Goal: Check status

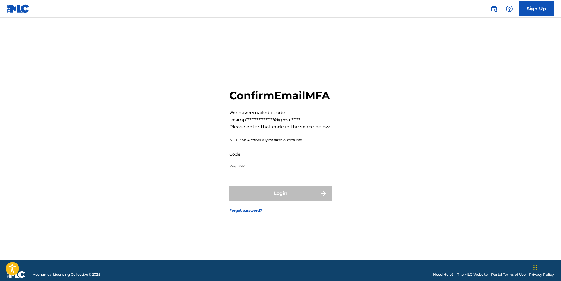
click at [237, 162] on input "Code" at bounding box center [278, 153] width 99 height 17
paste input "436281"
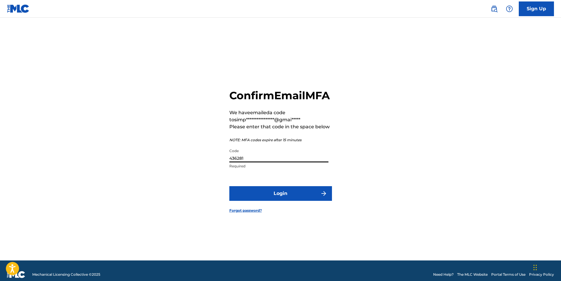
type input "436281"
click at [301, 201] on button "Login" at bounding box center [280, 193] width 103 height 15
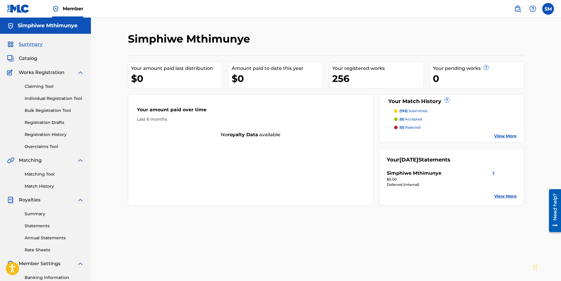
click at [36, 216] on link "Summary" at bounding box center [54, 214] width 59 height 6
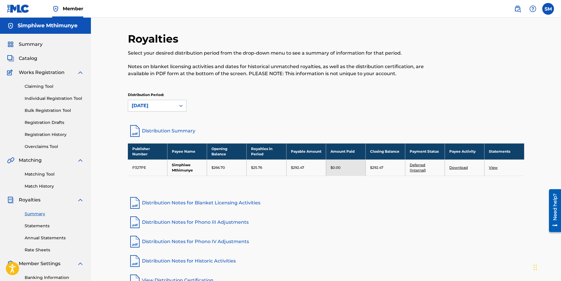
click at [418, 164] on link "Deferred (Internal)" at bounding box center [418, 168] width 16 height 10
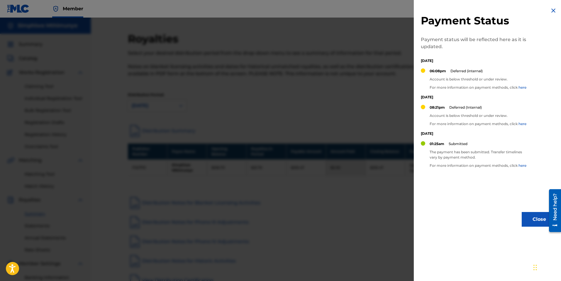
click at [397, 195] on div at bounding box center [280, 158] width 561 height 281
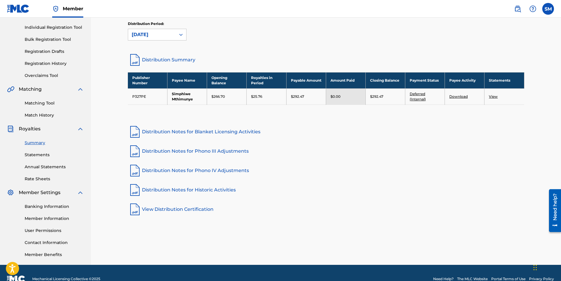
scroll to position [83, 0]
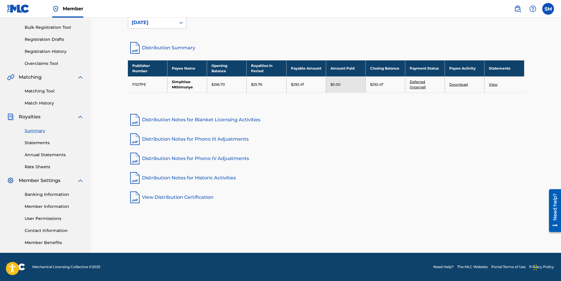
click at [44, 195] on link "Banking Information" at bounding box center [54, 194] width 59 height 6
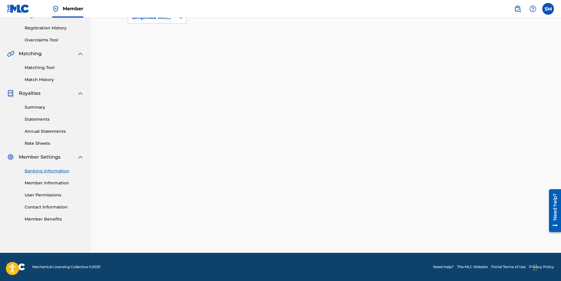
scroll to position [83, 0]
